Goal: Information Seeking & Learning: Learn about a topic

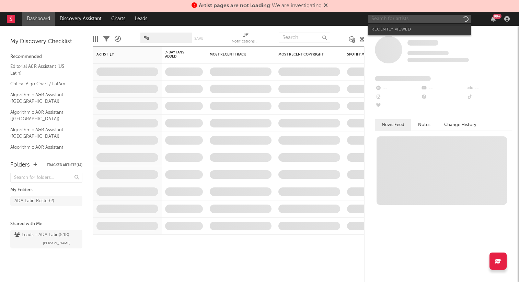
click at [403, 19] on input "text" at bounding box center [419, 19] width 103 height 9
type input "la pocima"
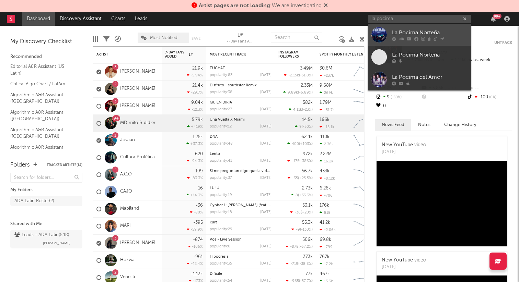
click at [407, 30] on div "La Pocima Norteña" at bounding box center [429, 32] width 75 height 8
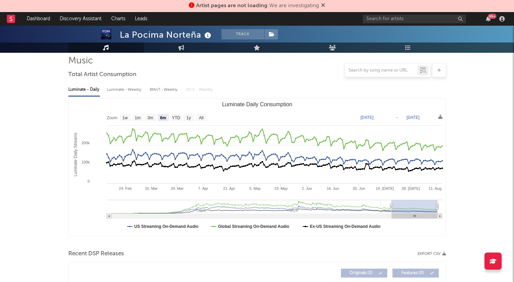
scroll to position [38, 0]
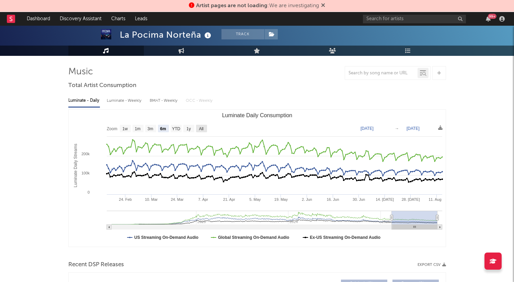
click at [202, 127] on text "All" at bounding box center [201, 129] width 4 height 5
select select "All"
type input "[DATE]"
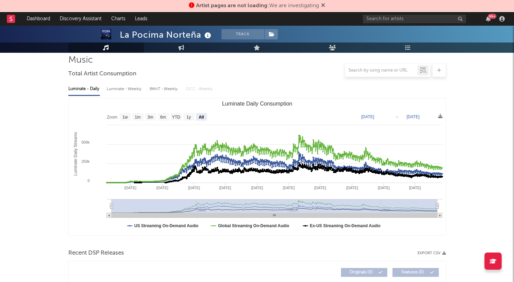
scroll to position [51, 0]
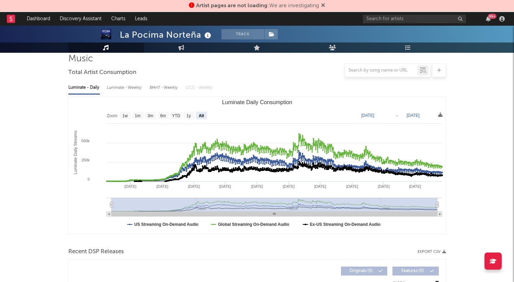
click at [441, 116] on icon at bounding box center [440, 115] width 4 height 4
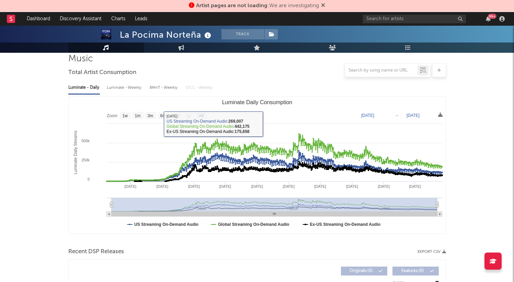
click at [440, 115] on icon at bounding box center [440, 115] width 4 height 4
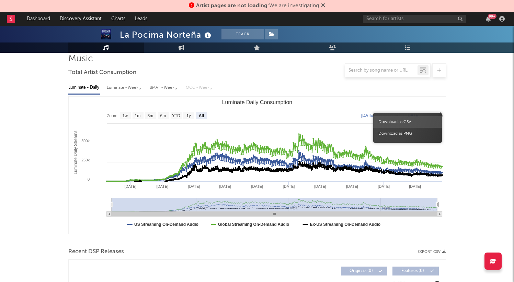
click at [414, 119] on span "Download as CSV" at bounding box center [407, 122] width 69 height 12
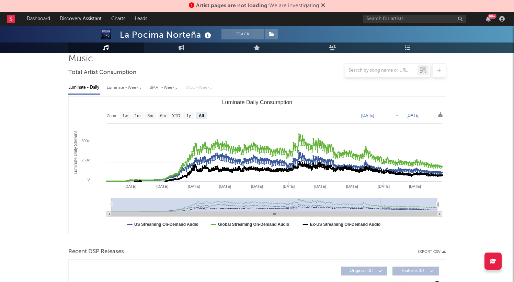
click at [119, 90] on div "Luminate - Weekly" at bounding box center [125, 88] width 36 height 12
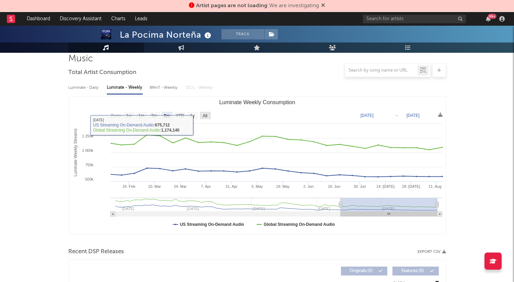
click at [206, 115] on text "All" at bounding box center [204, 116] width 4 height 5
select select "All"
type input "[DATE]"
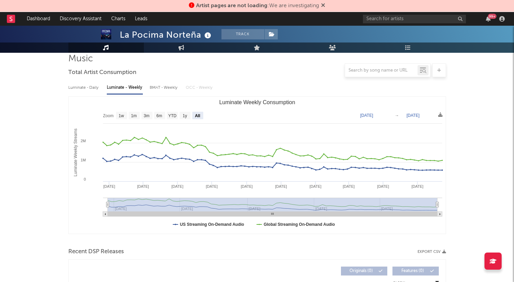
click at [161, 90] on div "BMAT - Weekly" at bounding box center [164, 88] width 29 height 12
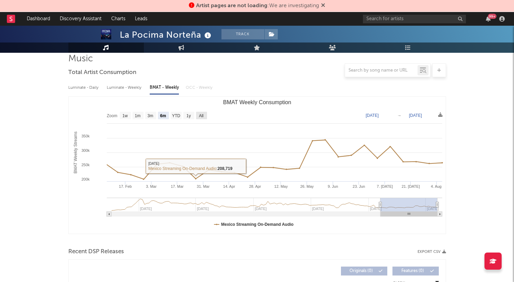
click at [199, 115] on text "All" at bounding box center [201, 116] width 4 height 5
select select "All"
type input "[DATE]"
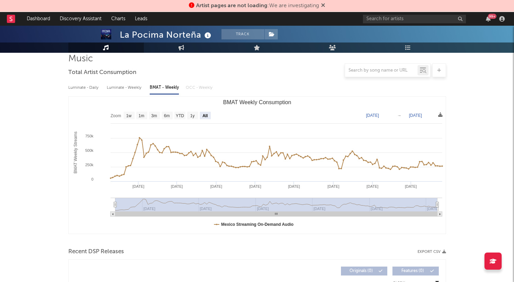
click at [441, 115] on icon at bounding box center [440, 115] width 4 height 4
click at [440, 114] on icon at bounding box center [440, 115] width 4 height 4
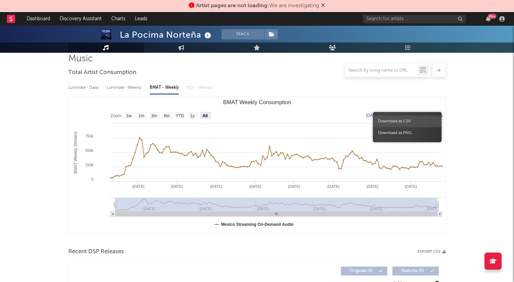
click at [420, 119] on span "Download as CSV" at bounding box center [407, 122] width 69 height 12
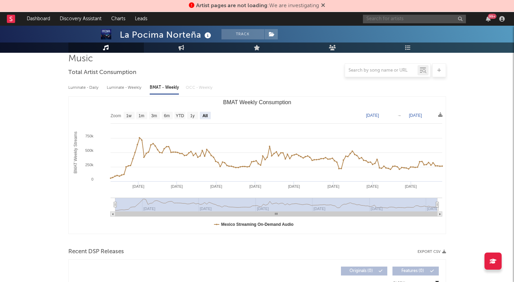
click at [386, 17] on input "text" at bounding box center [414, 19] width 103 height 9
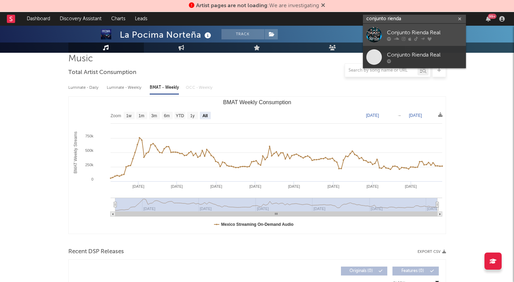
type input "conjunto rienda"
click at [428, 38] on icon at bounding box center [429, 39] width 4 height 4
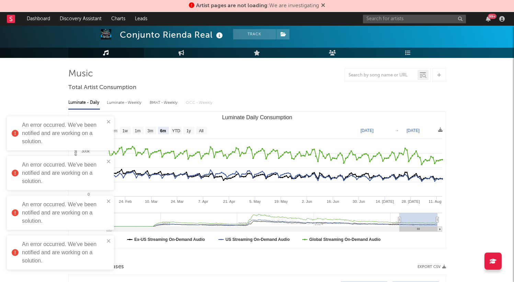
scroll to position [37, 0]
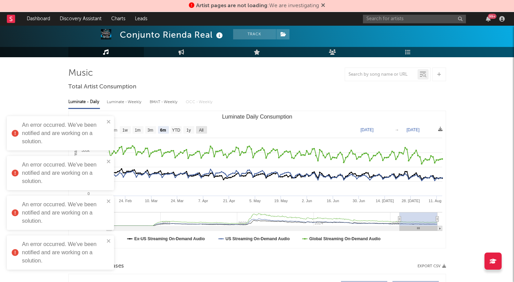
click at [202, 129] on text "All" at bounding box center [201, 130] width 4 height 5
select select "All"
type input "[DATE]"
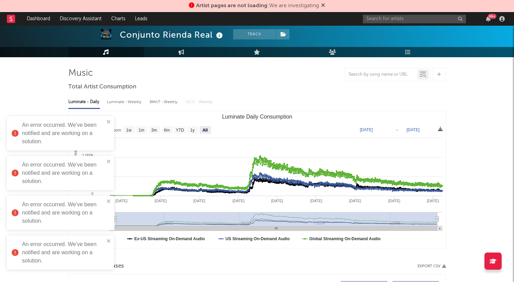
click at [438, 128] on icon at bounding box center [440, 129] width 4 height 4
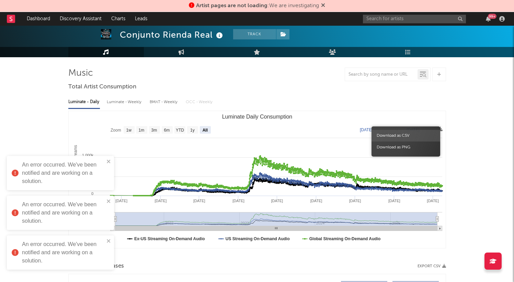
click at [408, 137] on span "Download as CSV" at bounding box center [405, 136] width 69 height 12
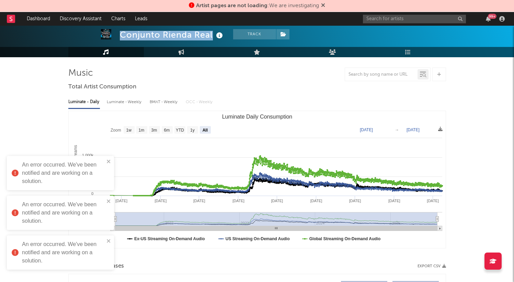
drag, startPoint x: 119, startPoint y: 34, endPoint x: 211, endPoint y: 34, distance: 92.0
click at [211, 34] on div "Conjunto Rienda Real" at bounding box center [172, 34] width 105 height 11
copy div "Conjunto Rienda Real"
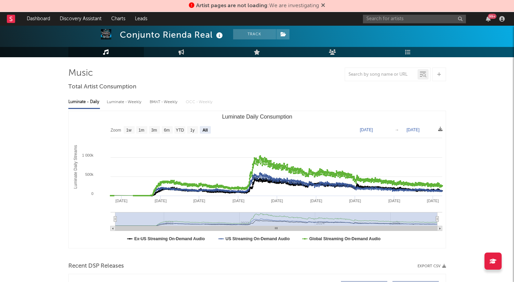
click at [163, 103] on div "BMAT - Weekly" at bounding box center [164, 102] width 29 height 12
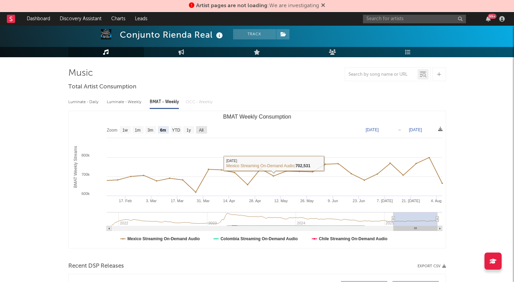
click at [202, 130] on text "All" at bounding box center [201, 130] width 4 height 5
select select "All"
type input "[DATE]"
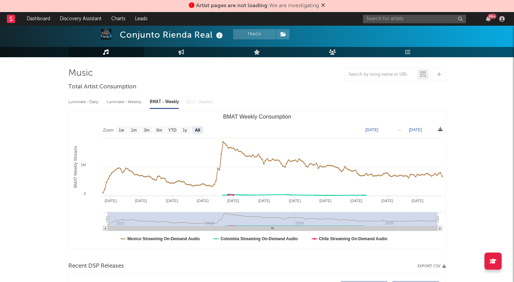
click at [440, 129] on icon at bounding box center [440, 129] width 4 height 4
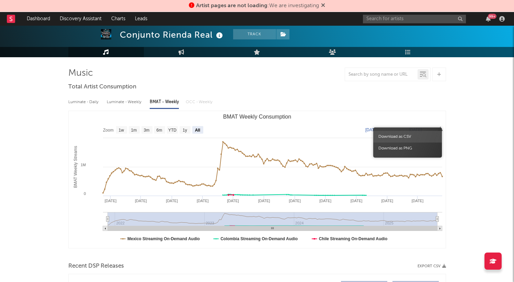
click at [410, 134] on span "Download as CSV" at bounding box center [407, 137] width 69 height 12
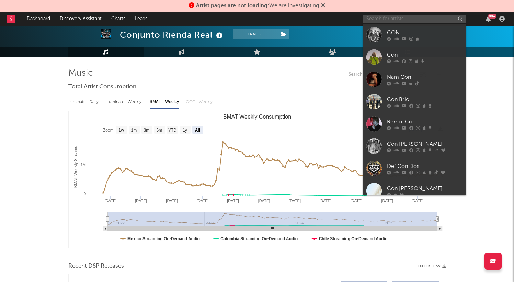
click at [400, 20] on input "text" at bounding box center [414, 19] width 103 height 9
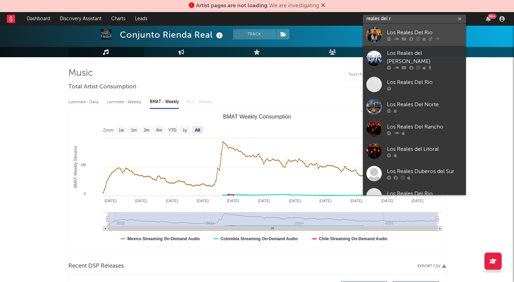
type input "reales del r"
click at [410, 34] on div "Los Reales Del Rio" at bounding box center [424, 32] width 75 height 8
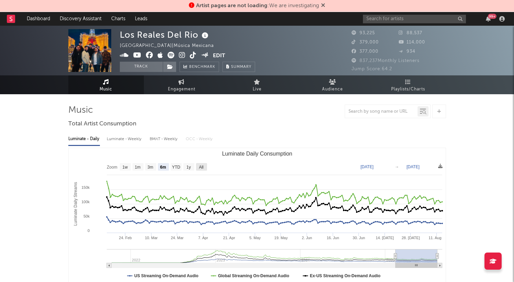
click at [201, 168] on text "All" at bounding box center [201, 167] width 4 height 5
select select "All"
type input "[DATE]"
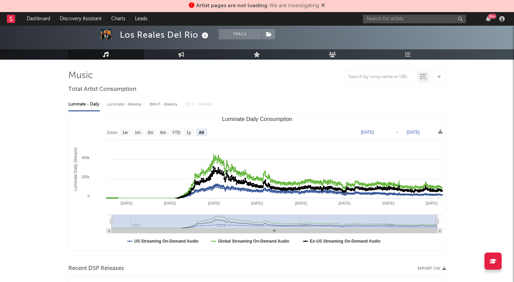
scroll to position [38, 0]
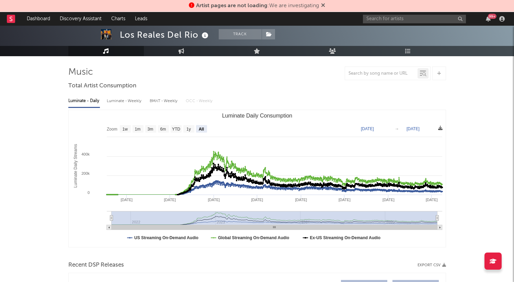
click at [440, 129] on icon at bounding box center [440, 128] width 4 height 4
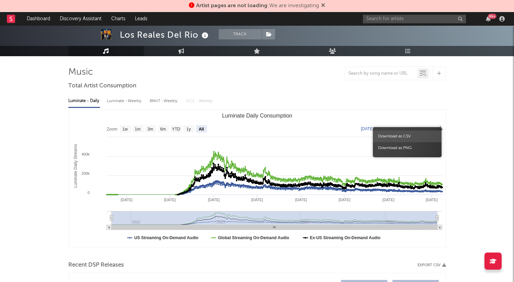
click at [401, 139] on span "Download as CSV" at bounding box center [407, 137] width 69 height 12
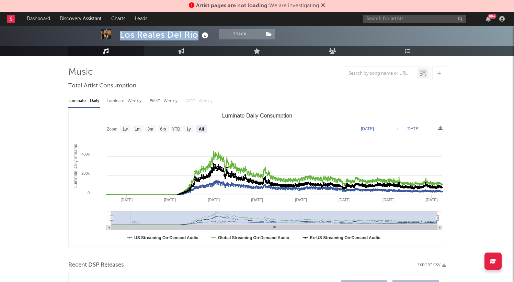
drag, startPoint x: 120, startPoint y: 35, endPoint x: 198, endPoint y: 35, distance: 77.9
click at [198, 35] on div "Los Reales Del Rio" at bounding box center [165, 34] width 90 height 11
copy div "Los Reales Del Rio"
click at [164, 100] on div "BMAT - Weekly" at bounding box center [164, 101] width 29 height 12
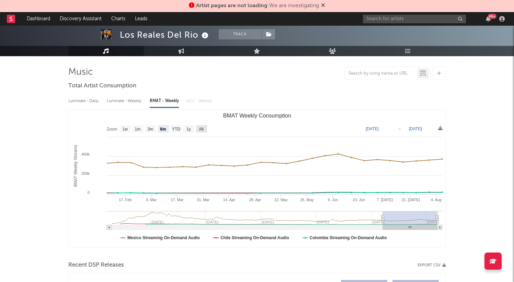
click at [201, 128] on text "All" at bounding box center [201, 129] width 4 height 5
select select "All"
type input "[DATE]"
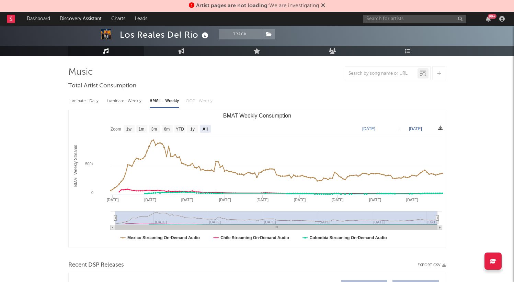
click at [440, 129] on icon at bounding box center [440, 128] width 4 height 4
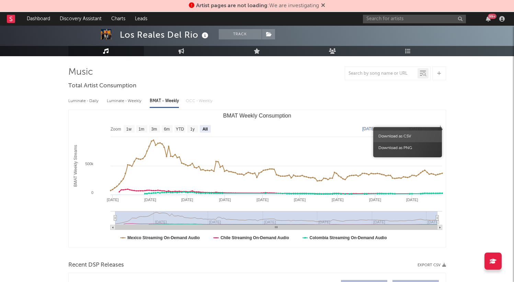
click at [411, 138] on span "Download as CSV" at bounding box center [407, 137] width 69 height 12
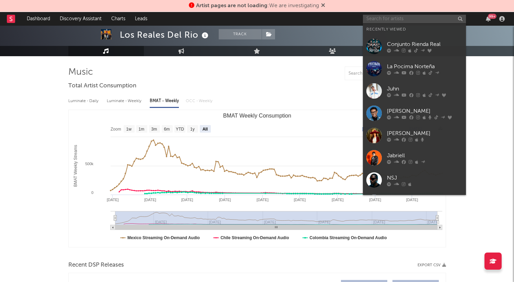
click at [381, 19] on input "text" at bounding box center [414, 19] width 103 height 9
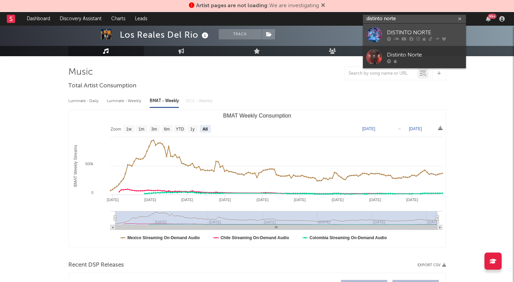
type input "distinto norte"
click at [396, 33] on div "DISTINTO NORTE" at bounding box center [424, 32] width 75 height 8
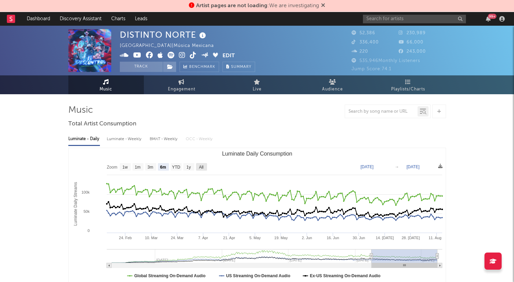
click at [199, 166] on text "All" at bounding box center [201, 167] width 4 height 5
select select "All"
type input "[DATE]"
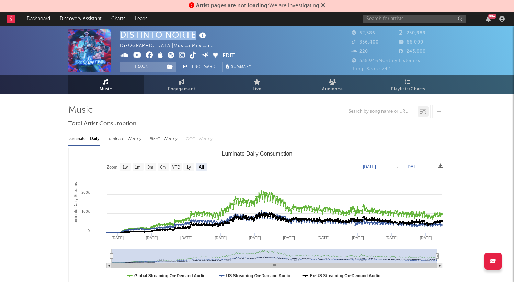
drag, startPoint x: 120, startPoint y: 35, endPoint x: 196, endPoint y: 33, distance: 76.5
click at [196, 33] on div "DISTINTO NORTE" at bounding box center [164, 34] width 88 height 11
copy div "DISTINTO NORTE"
click at [441, 167] on icon at bounding box center [440, 166] width 4 height 4
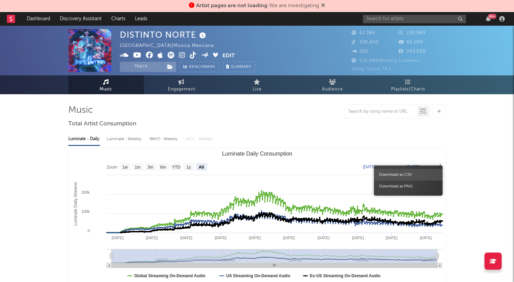
click at [399, 174] on span "Download as CSV" at bounding box center [408, 175] width 69 height 12
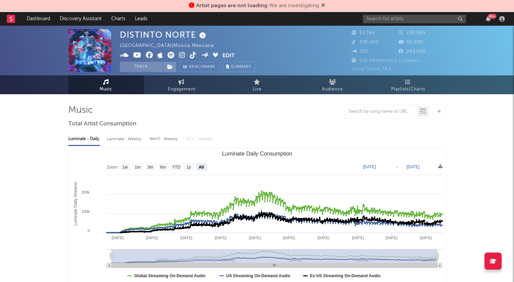
click at [172, 139] on div "BMAT - Weekly" at bounding box center [164, 139] width 29 height 12
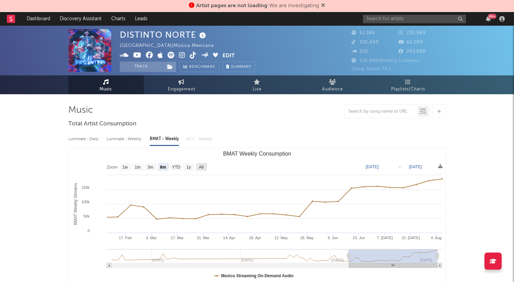
click at [201, 168] on text "All" at bounding box center [201, 167] width 4 height 5
select select "All"
type input "[DATE]"
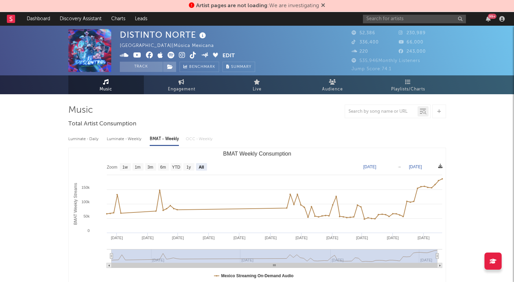
click at [439, 166] on icon at bounding box center [440, 166] width 4 height 4
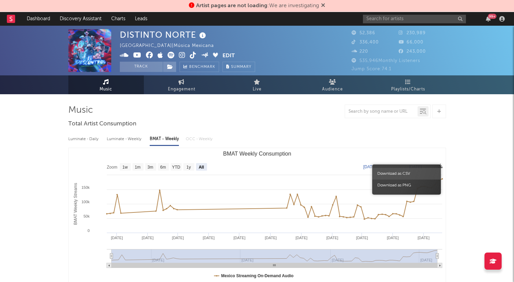
click at [401, 173] on span "Download as CSV" at bounding box center [406, 174] width 69 height 12
